Goal: Information Seeking & Learning: Learn about a topic

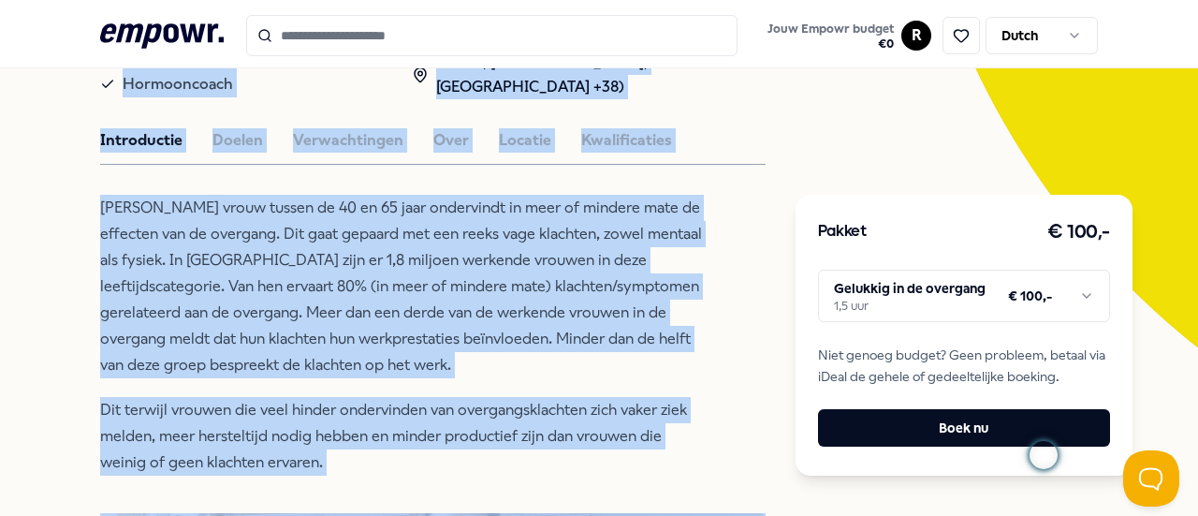
scroll to position [321, 0]
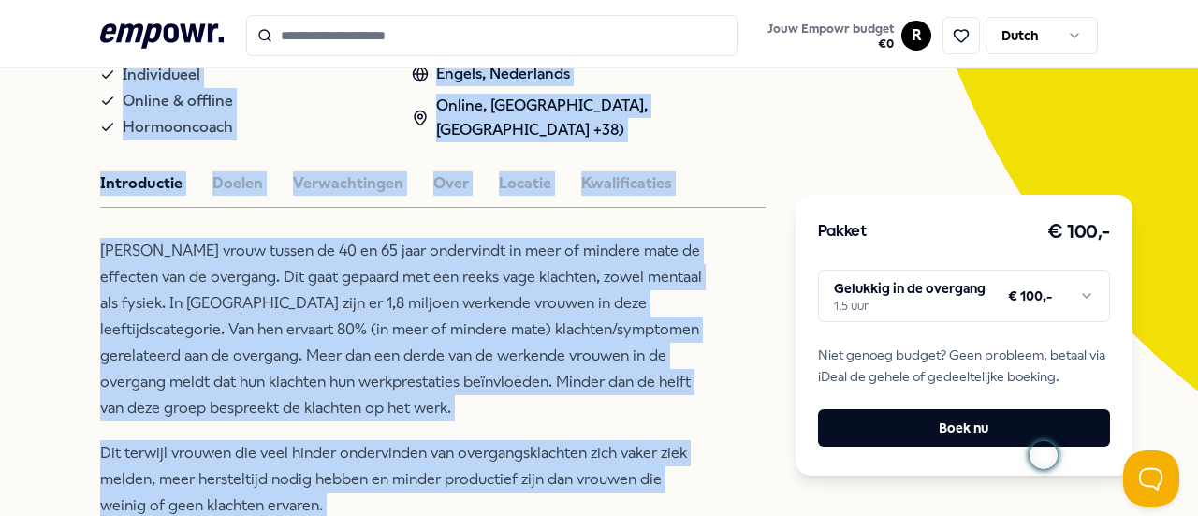
click at [427, 274] on p "[PERSON_NAME] vrouw tussen de 40 en 65 jaar ondervindt in meer of mindere mate …" at bounding box center [404, 329] width 608 height 183
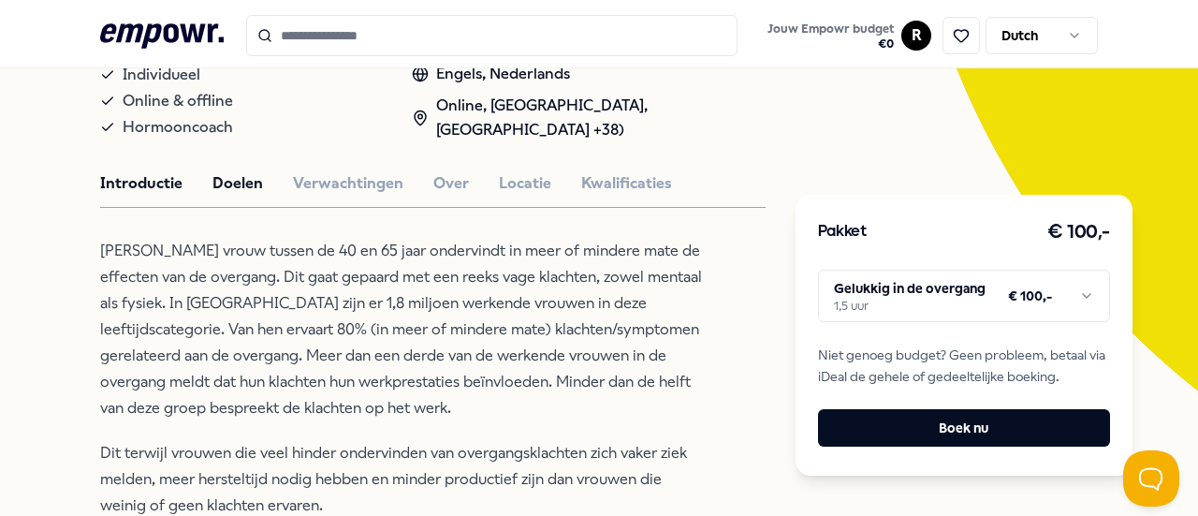
click at [241, 182] on button "Doelen" at bounding box center [237, 183] width 51 height 24
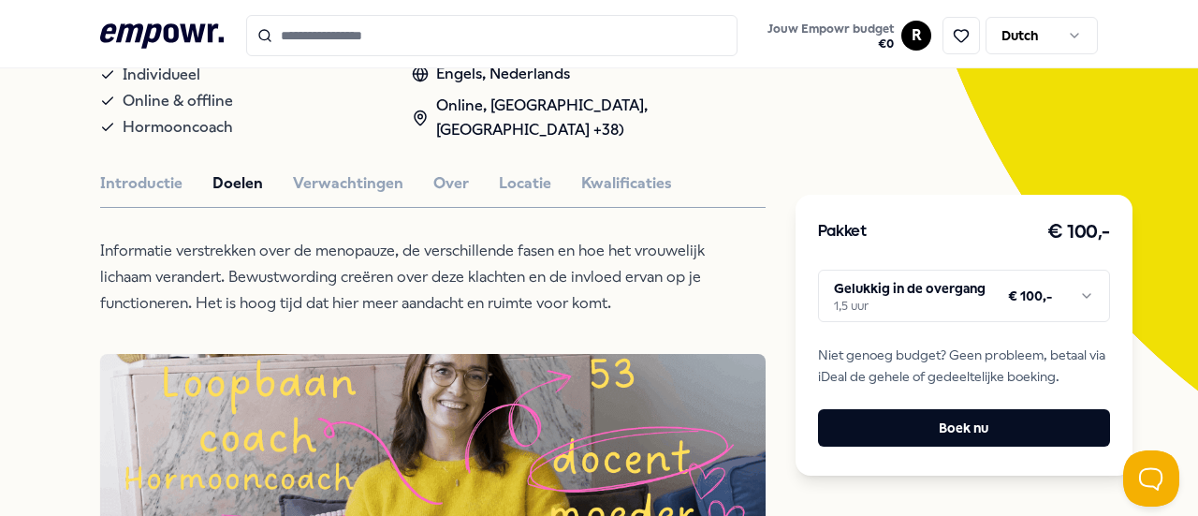
click at [599, 298] on p "Informatie verstrekken over de menopauze, de verschillende fasen en hoe het vro…" at bounding box center [404, 277] width 608 height 79
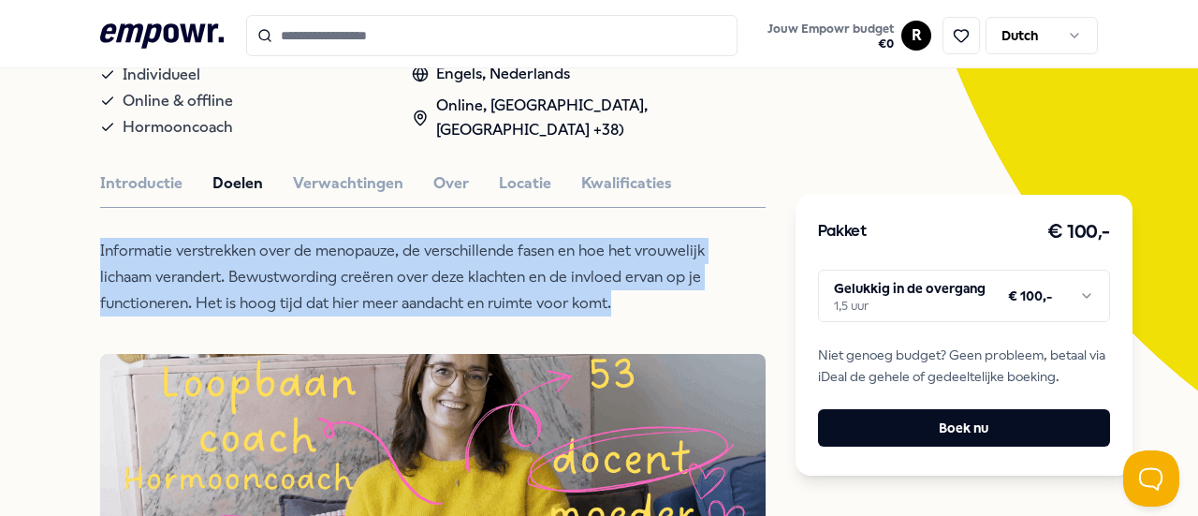
drag, startPoint x: 623, startPoint y: 310, endPoint x: 28, endPoint y: 263, distance: 597.0
copy p "Informatie verstrekken over de menopauze, de verschillende fasen en hoe het vro…"
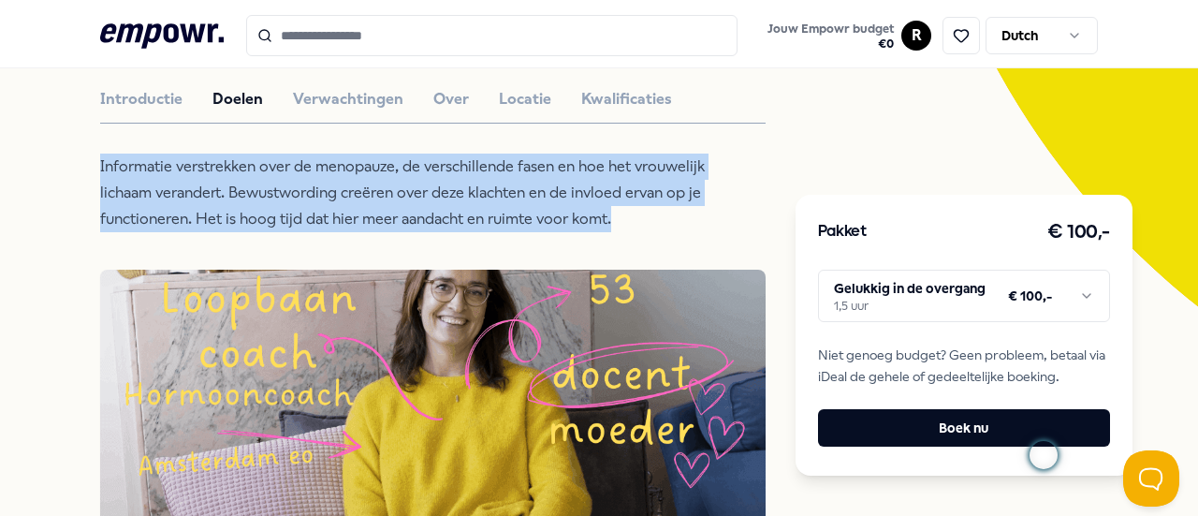
scroll to position [408, 0]
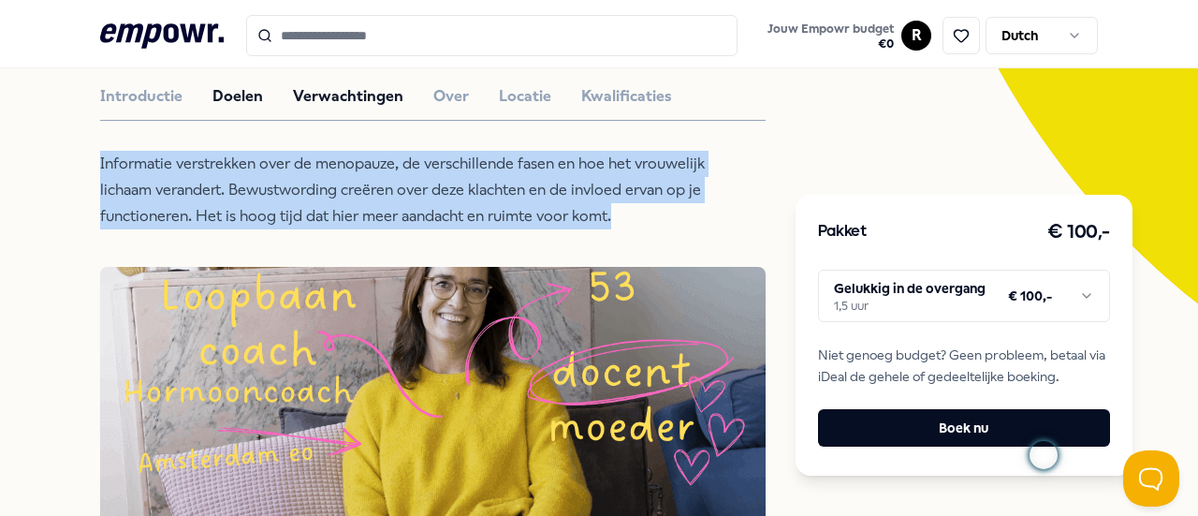
click at [354, 102] on button "Verwachtingen" at bounding box center [348, 96] width 110 height 24
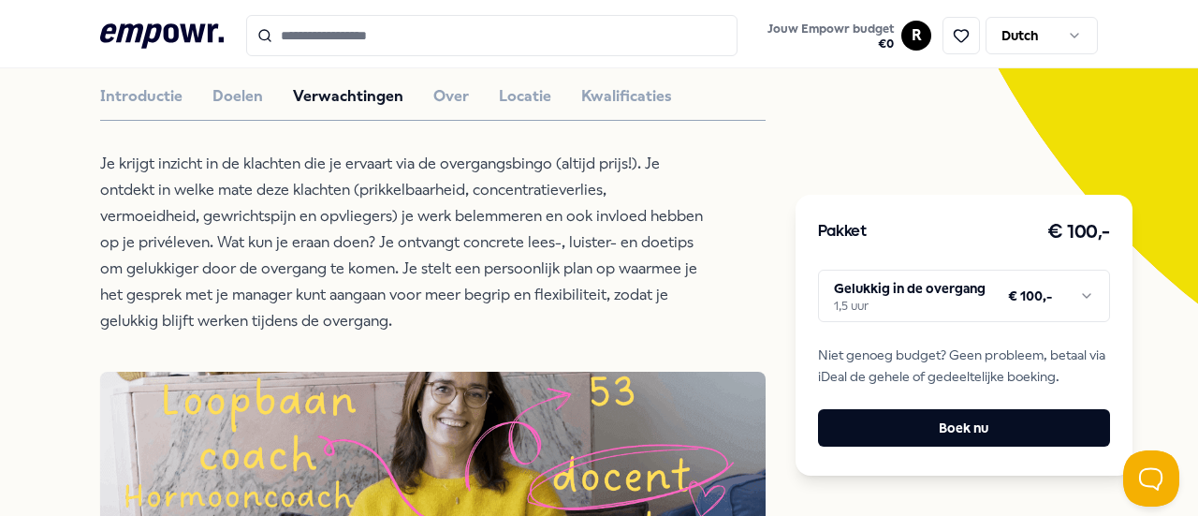
click at [102, 162] on p "Je krijgt inzicht in de klachten die je ervaart via de overgangsbingo (altijd p…" at bounding box center [404, 242] width 608 height 183
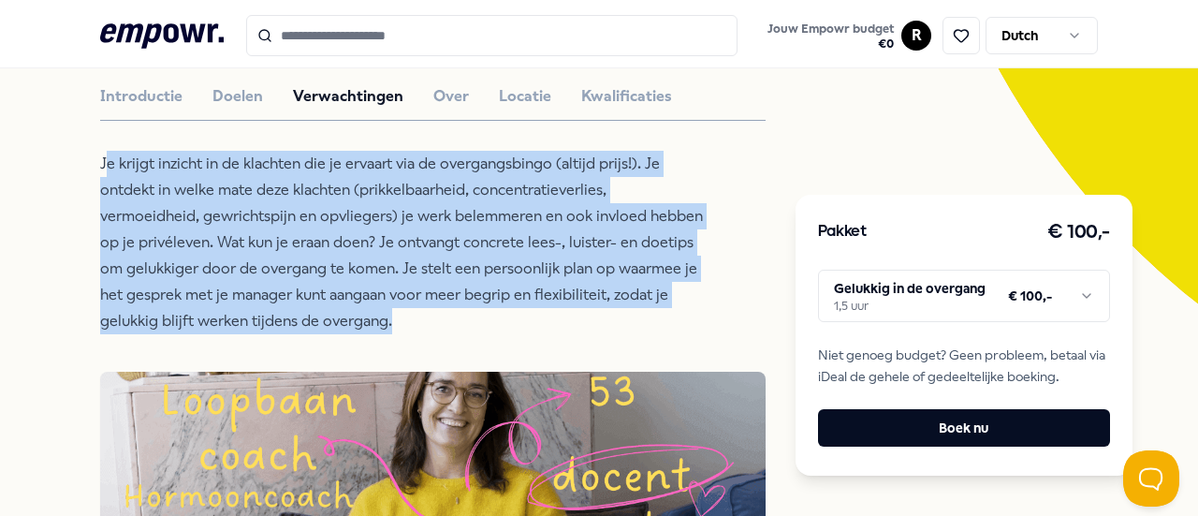
drag, startPoint x: 102, startPoint y: 162, endPoint x: 417, endPoint y: 319, distance: 352.4
click at [417, 319] on p "Je krijgt inzicht in de klachten die je ervaart via de overgangsbingo (altijd p…" at bounding box center [404, 242] width 608 height 183
click at [301, 271] on p "Je krijgt inzicht in de klachten die je ervaart via de overgangsbingo (altijd p…" at bounding box center [404, 242] width 608 height 183
drag, startPoint x: 99, startPoint y: 165, endPoint x: 365, endPoint y: 328, distance: 312.1
click at [365, 328] on p "Je krijgt inzicht in de klachten die je ervaart via de overgangsbingo (altijd p…" at bounding box center [404, 242] width 608 height 183
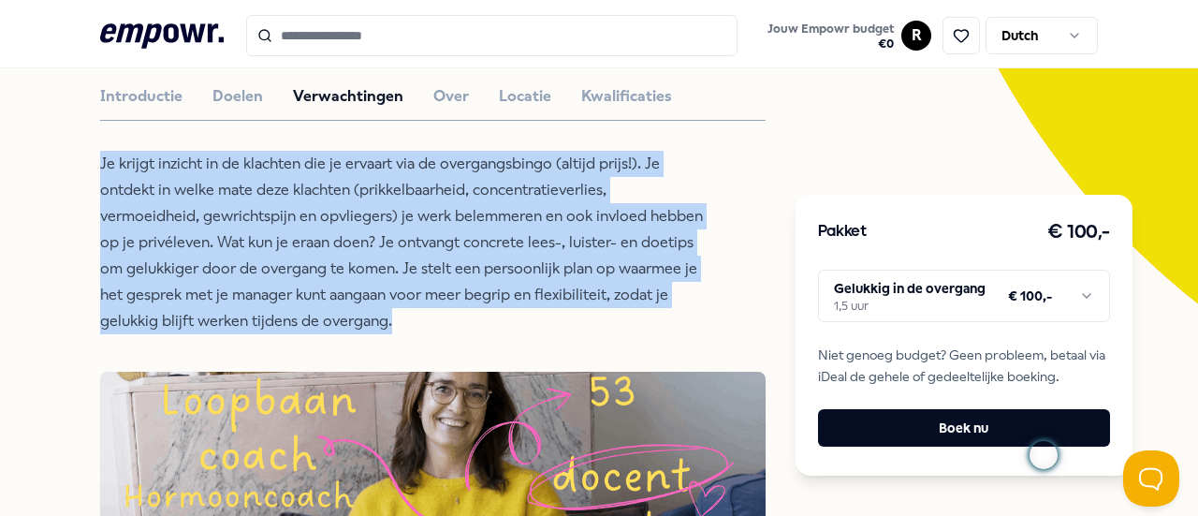
copy p "Je krijgt inzicht in de klachten die je ervaart via de overgangsbingo (altijd p…"
